Goal: Information Seeking & Learning: Check status

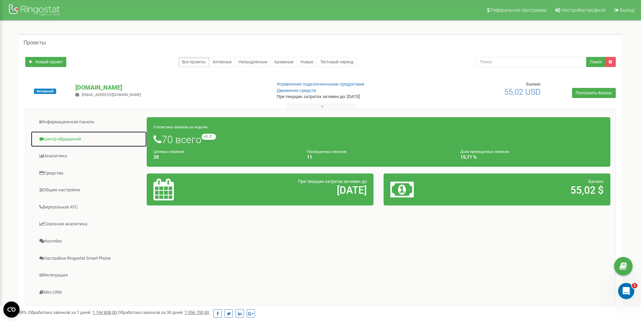
click at [70, 138] on link "Центр обращений" at bounding box center [89, 139] width 116 height 16
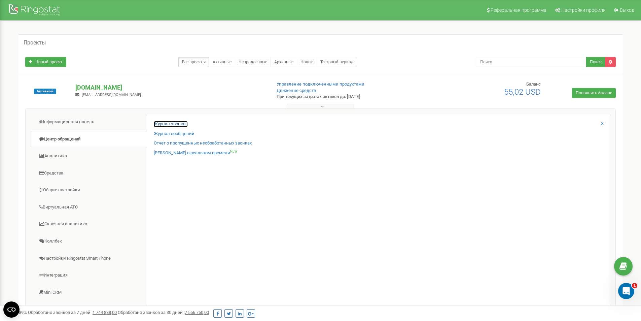
click at [181, 123] on link "Журнал звонков" at bounding box center [171, 124] width 34 height 6
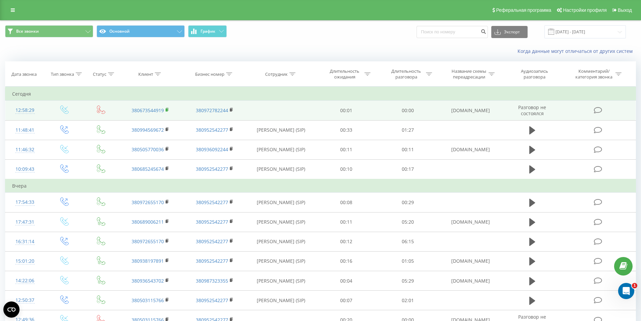
click at [168, 109] on icon at bounding box center [167, 109] width 4 height 5
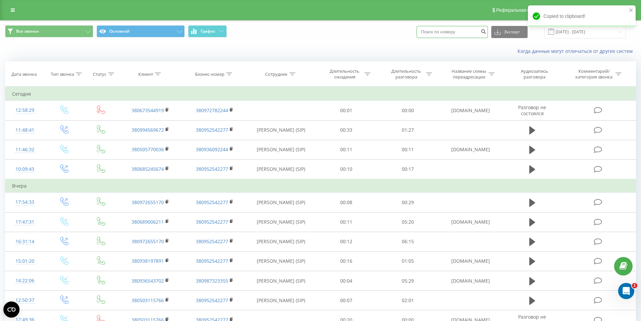
drag, startPoint x: 465, startPoint y: 33, endPoint x: 442, endPoint y: 33, distance: 22.5
click at [464, 33] on input at bounding box center [451, 32] width 71 height 12
paste input "380673544919"
type input "380673544919"
